Goal: Check status

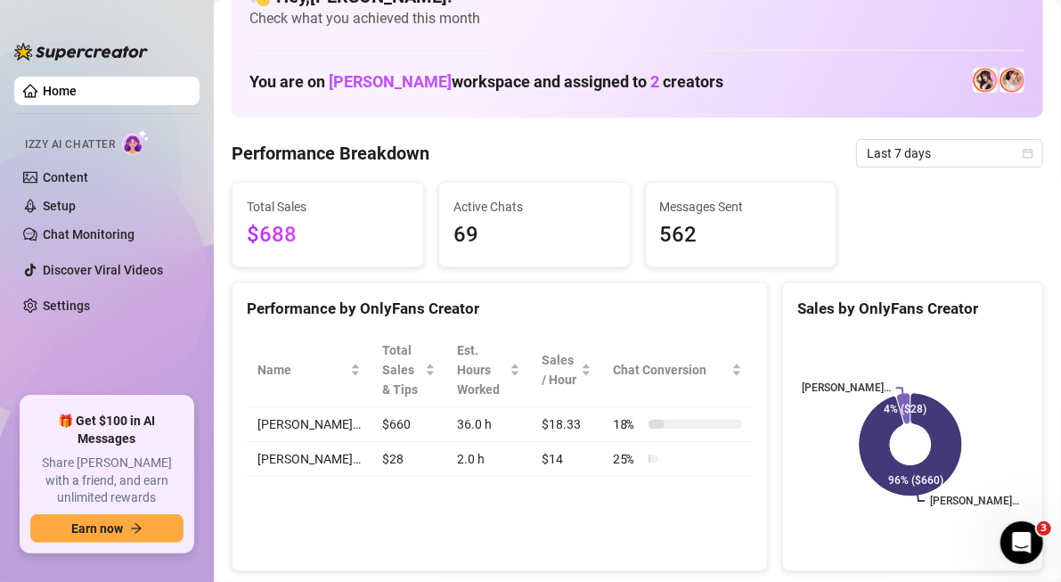
scroll to position [38, 0]
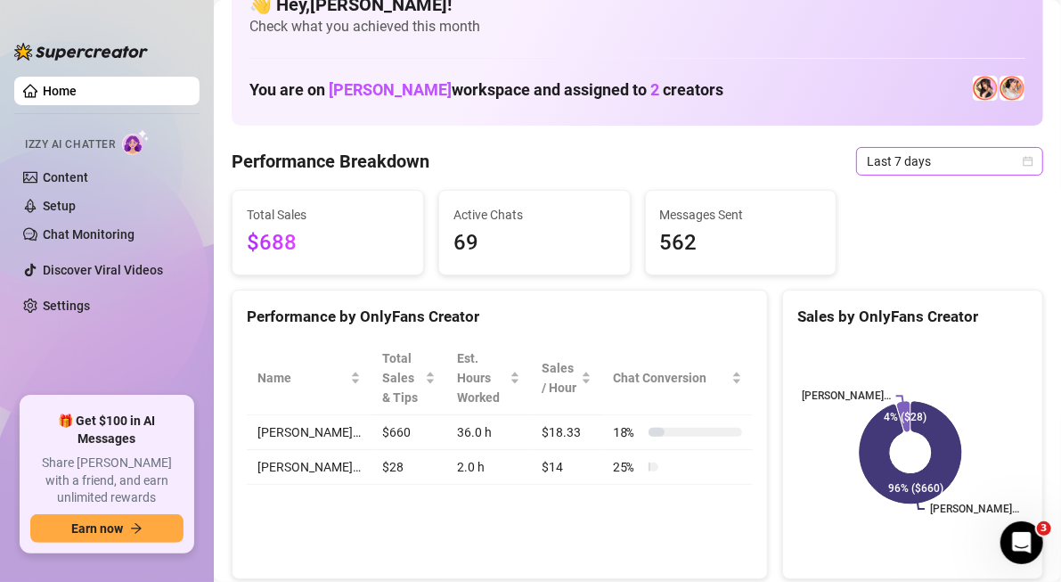
click at [1024, 158] on icon "calendar" at bounding box center [1029, 161] width 10 height 10
click at [927, 331] on div "[PERSON_NAME]… [PERSON_NAME]… 96% ($660) 4% ($28)" at bounding box center [912, 452] width 259 height 251
click at [1024, 157] on icon "calendar" at bounding box center [1029, 161] width 10 height 10
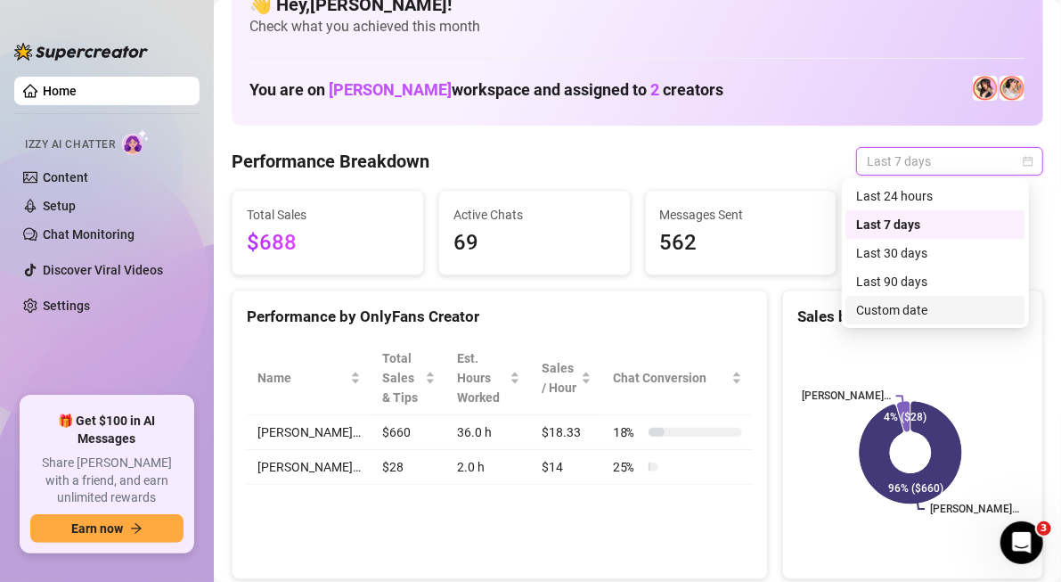
click at [926, 308] on div "Custom date" at bounding box center [935, 310] width 159 height 20
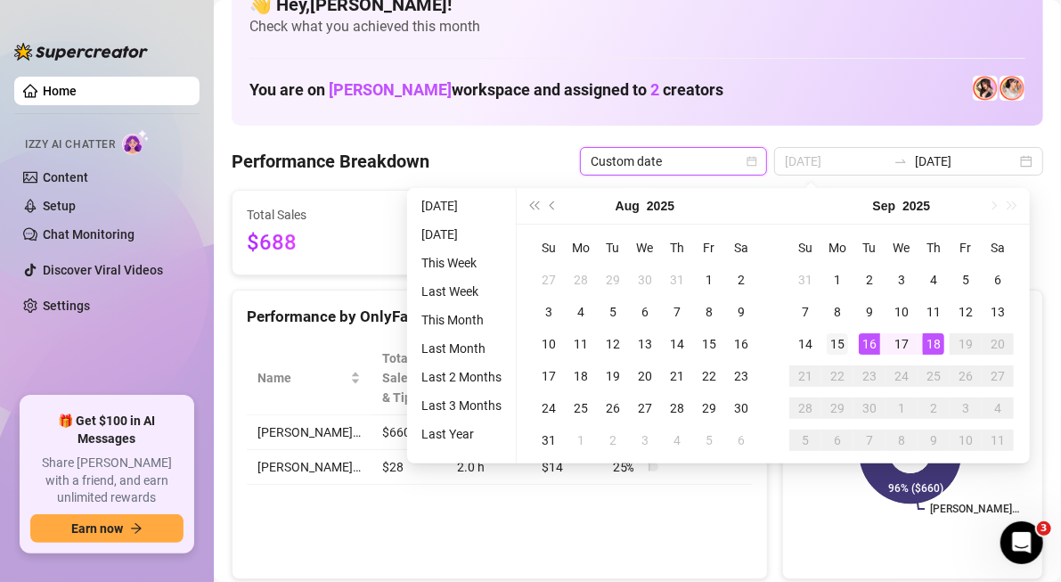
type input "[DATE]"
click at [842, 347] on div "15" at bounding box center [837, 343] width 21 height 21
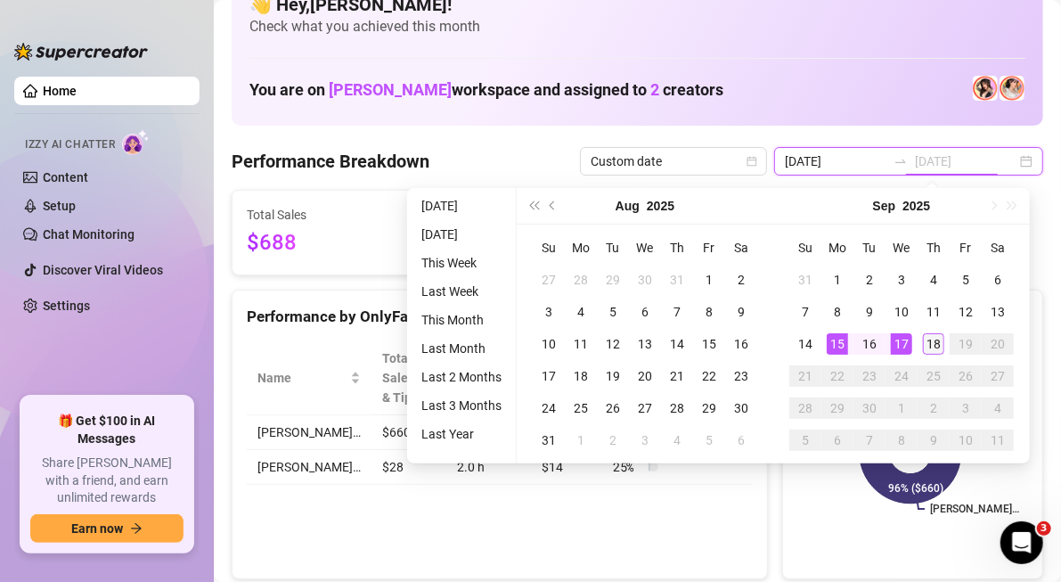
type input "[DATE]"
click at [933, 340] on div "18" at bounding box center [933, 343] width 21 height 21
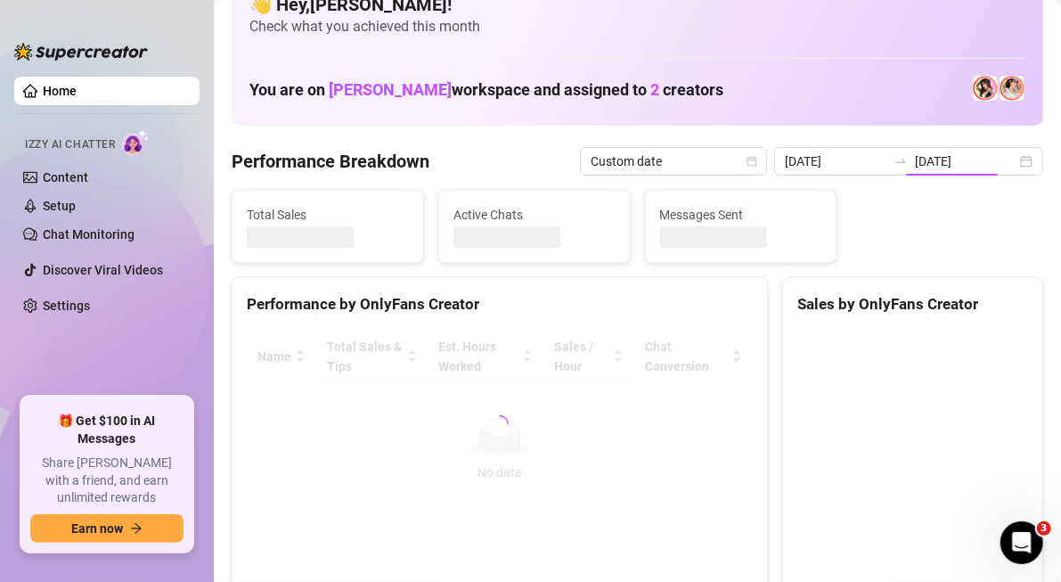
type input "[DATE]"
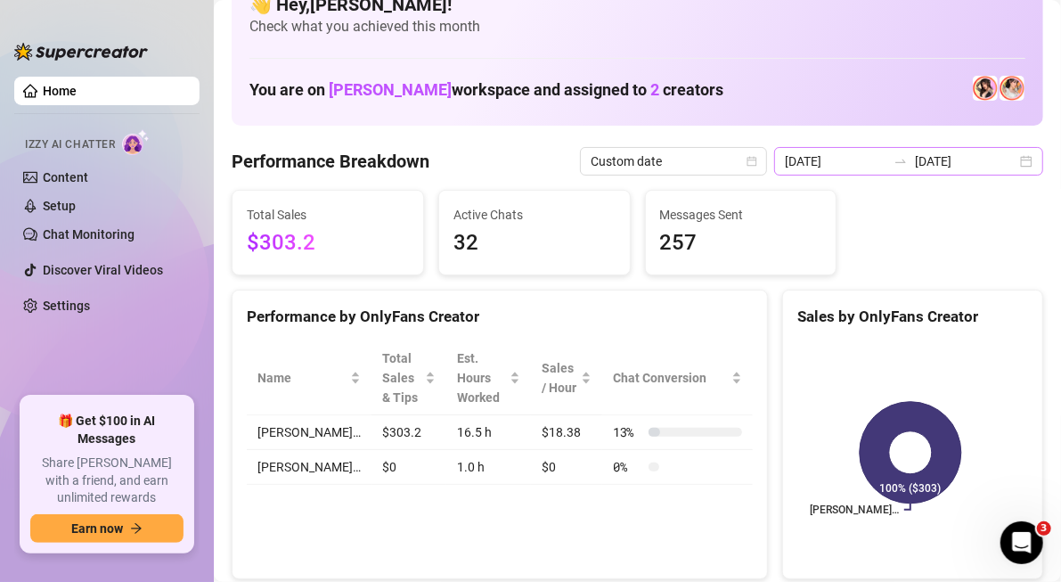
click at [1020, 158] on div "[DATE] [DATE]" at bounding box center [908, 161] width 269 height 29
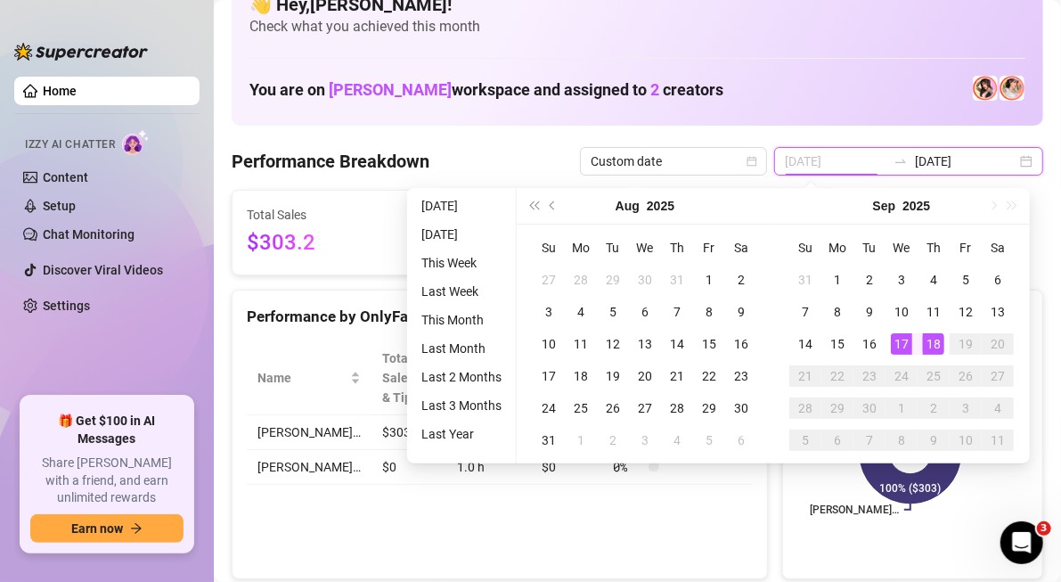
type input "[DATE]"
click at [935, 340] on div "18" at bounding box center [933, 343] width 21 height 21
type input "[DATE]"
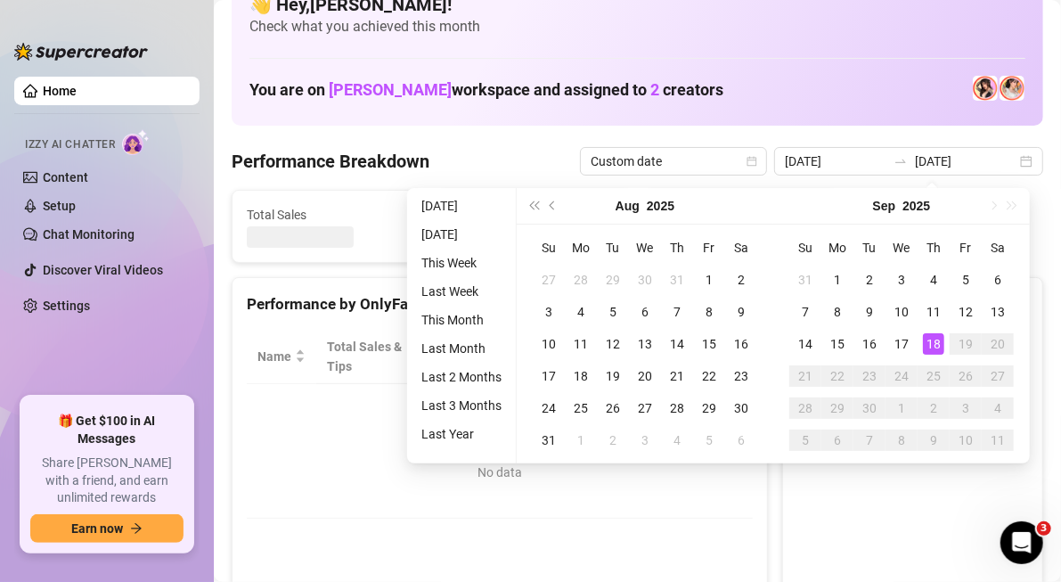
type input "[DATE]"
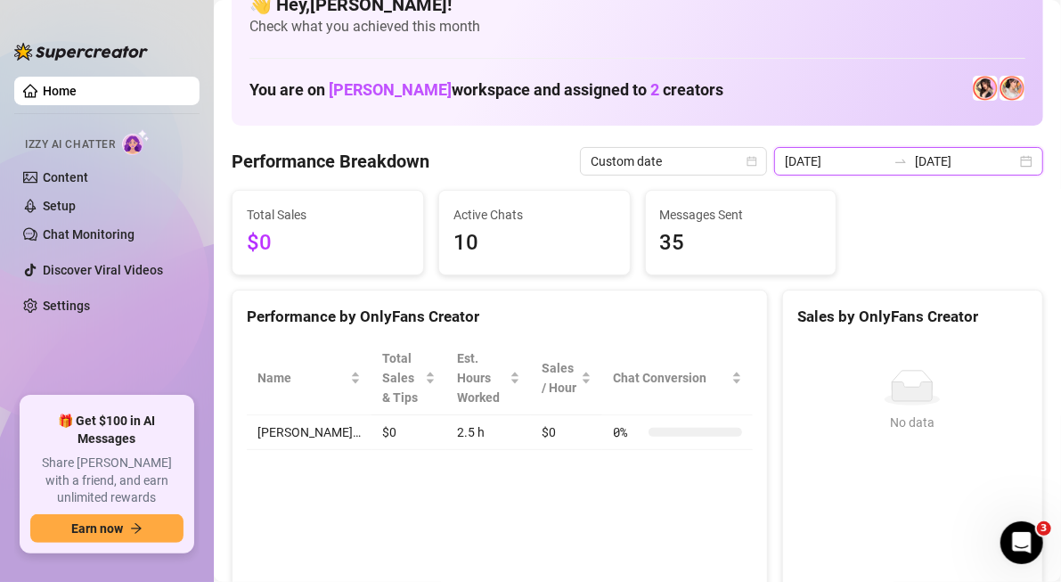
click at [990, 167] on input "[DATE]" at bounding box center [966, 161] width 102 height 20
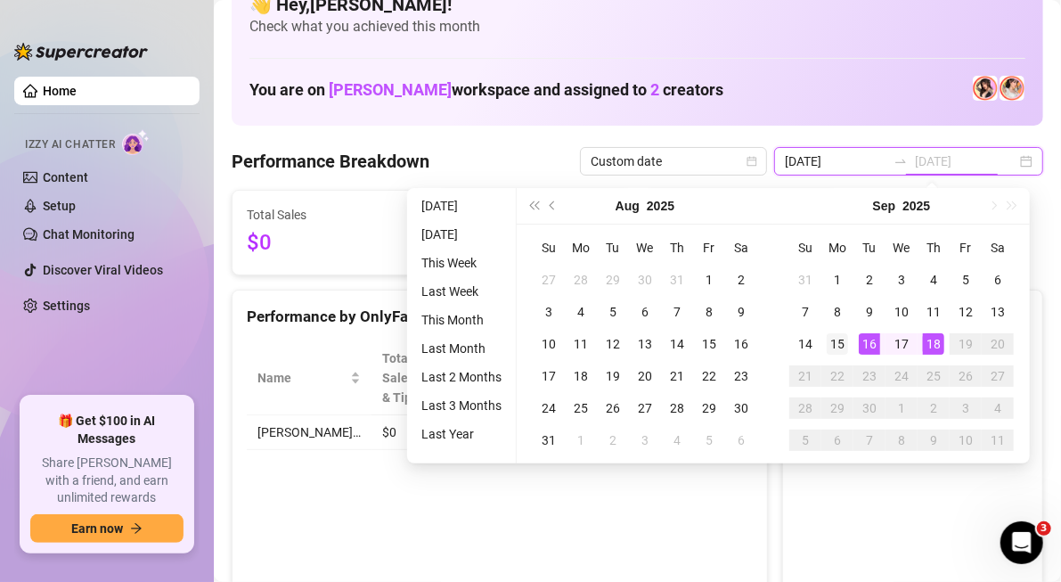
type input "[DATE]"
click at [846, 339] on div "15" at bounding box center [837, 343] width 21 height 21
type input "[DATE]"
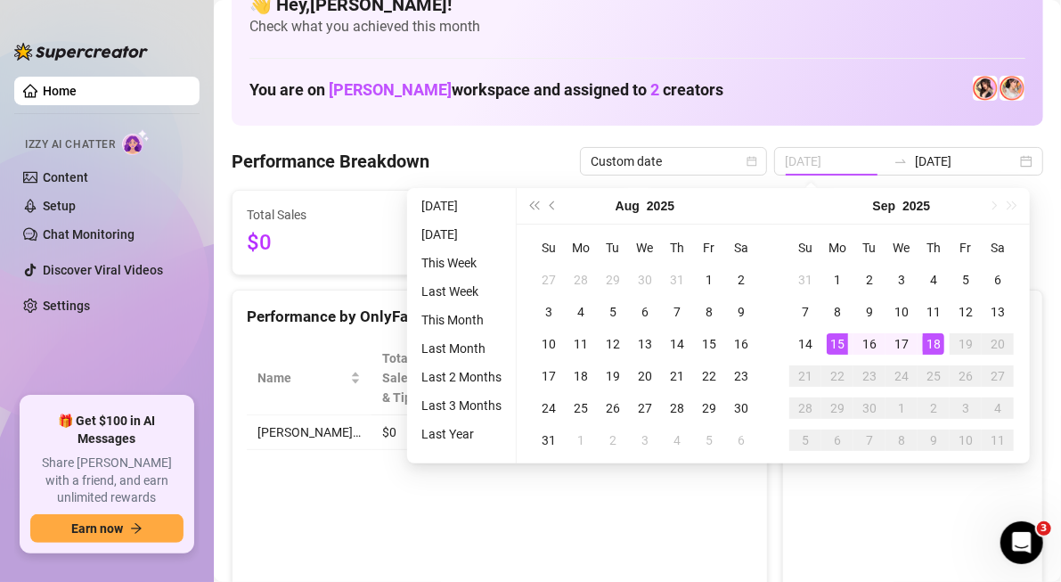
click at [919, 339] on td "18" at bounding box center [934, 344] width 32 height 32
type input "[DATE]"
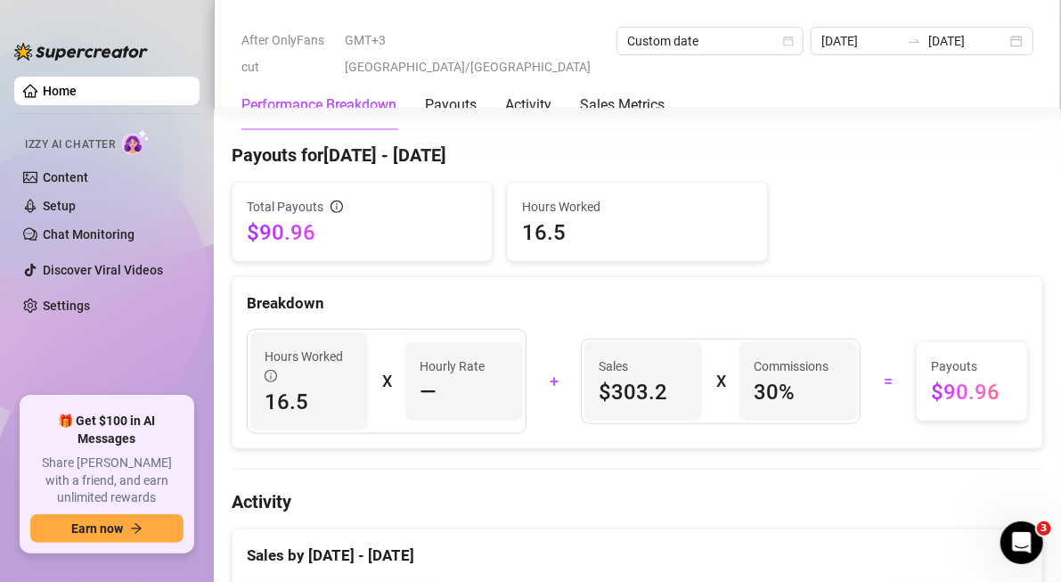
scroll to position [516, 0]
